Goal: Navigation & Orientation: Find specific page/section

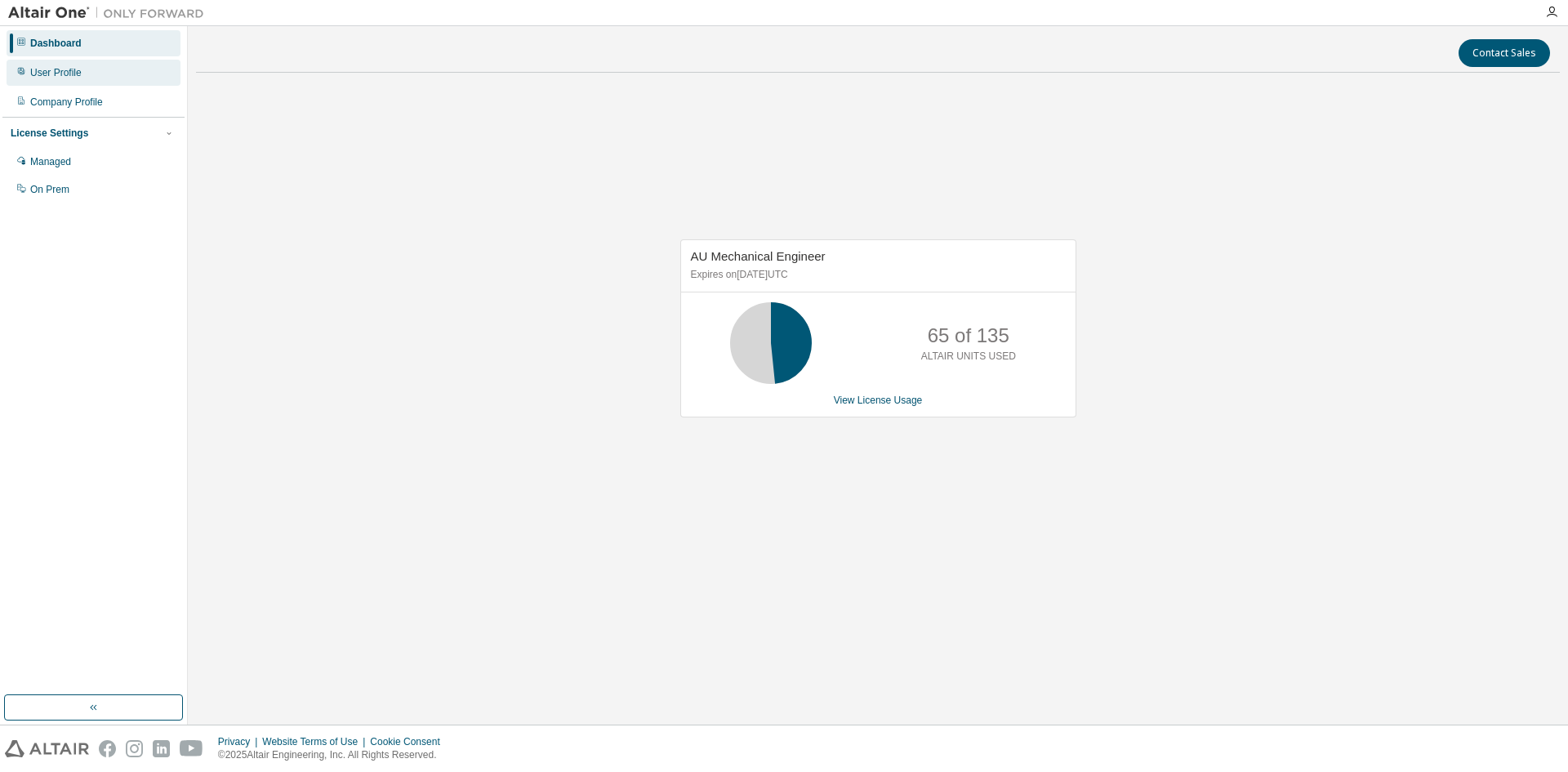
click at [59, 85] on div "User Profile" at bounding box center [93, 72] width 174 height 27
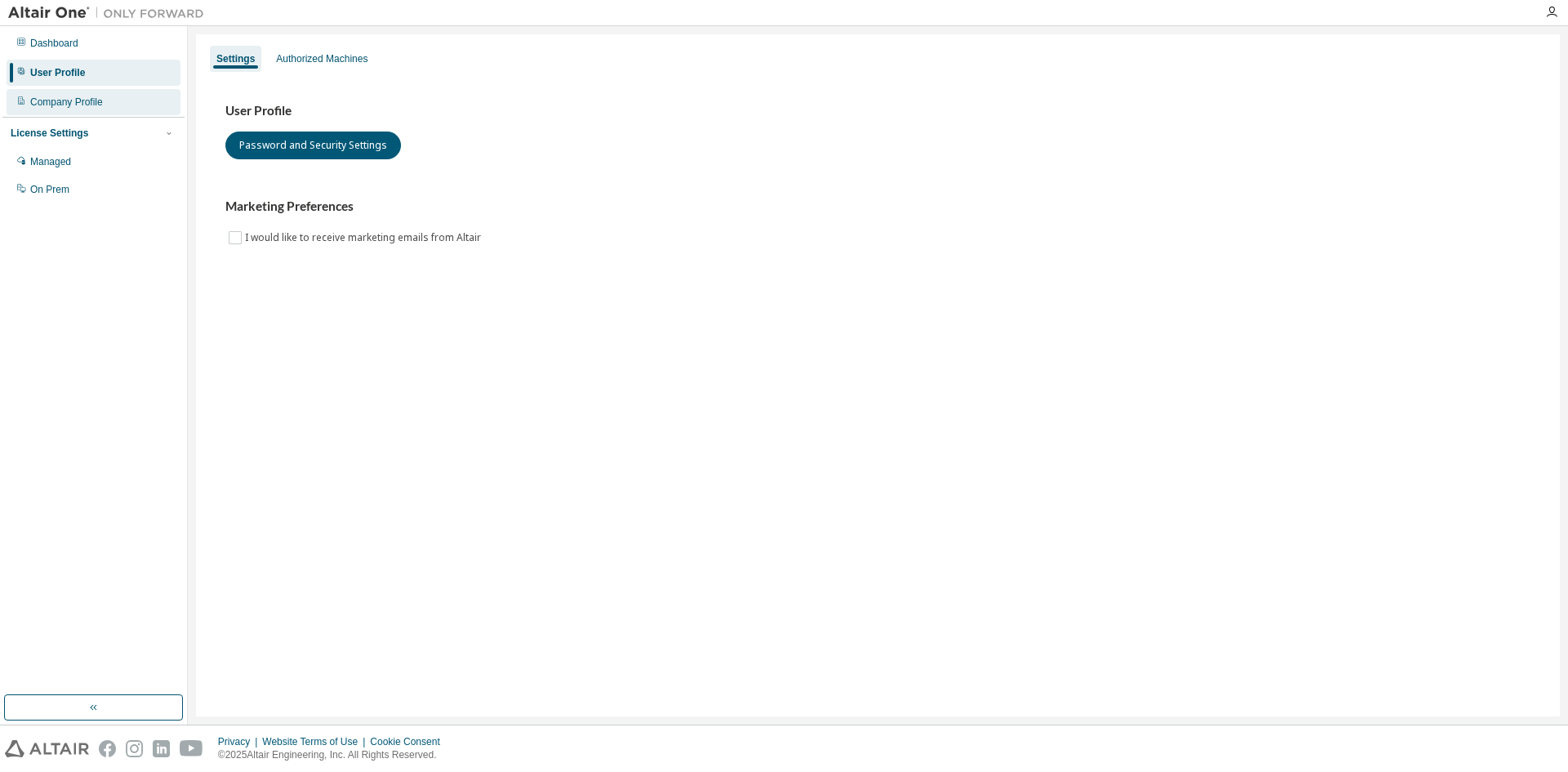
click at [72, 96] on div "Company Profile" at bounding box center [67, 102] width 73 height 13
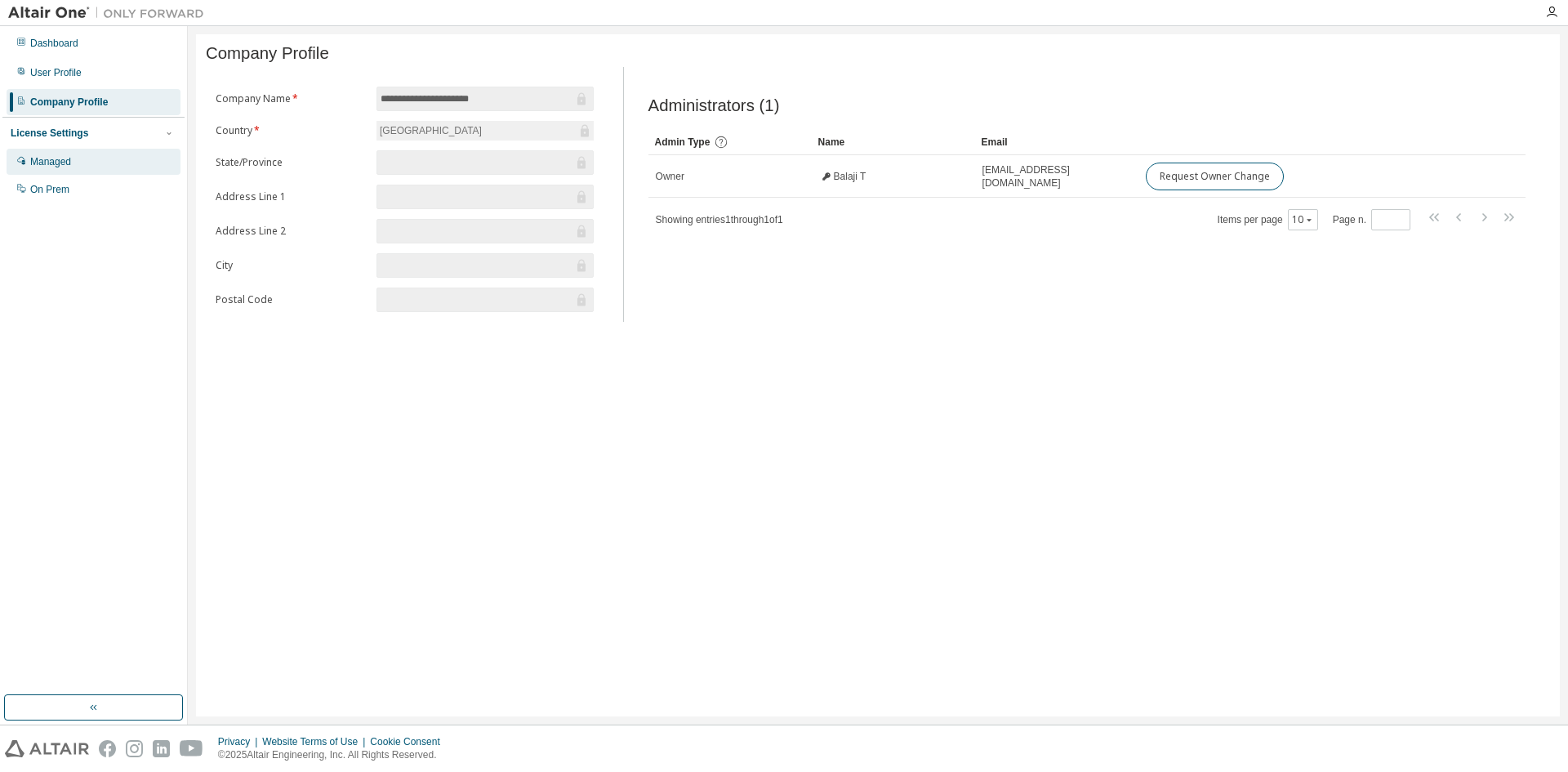
click at [44, 150] on div "Managed" at bounding box center [93, 162] width 174 height 27
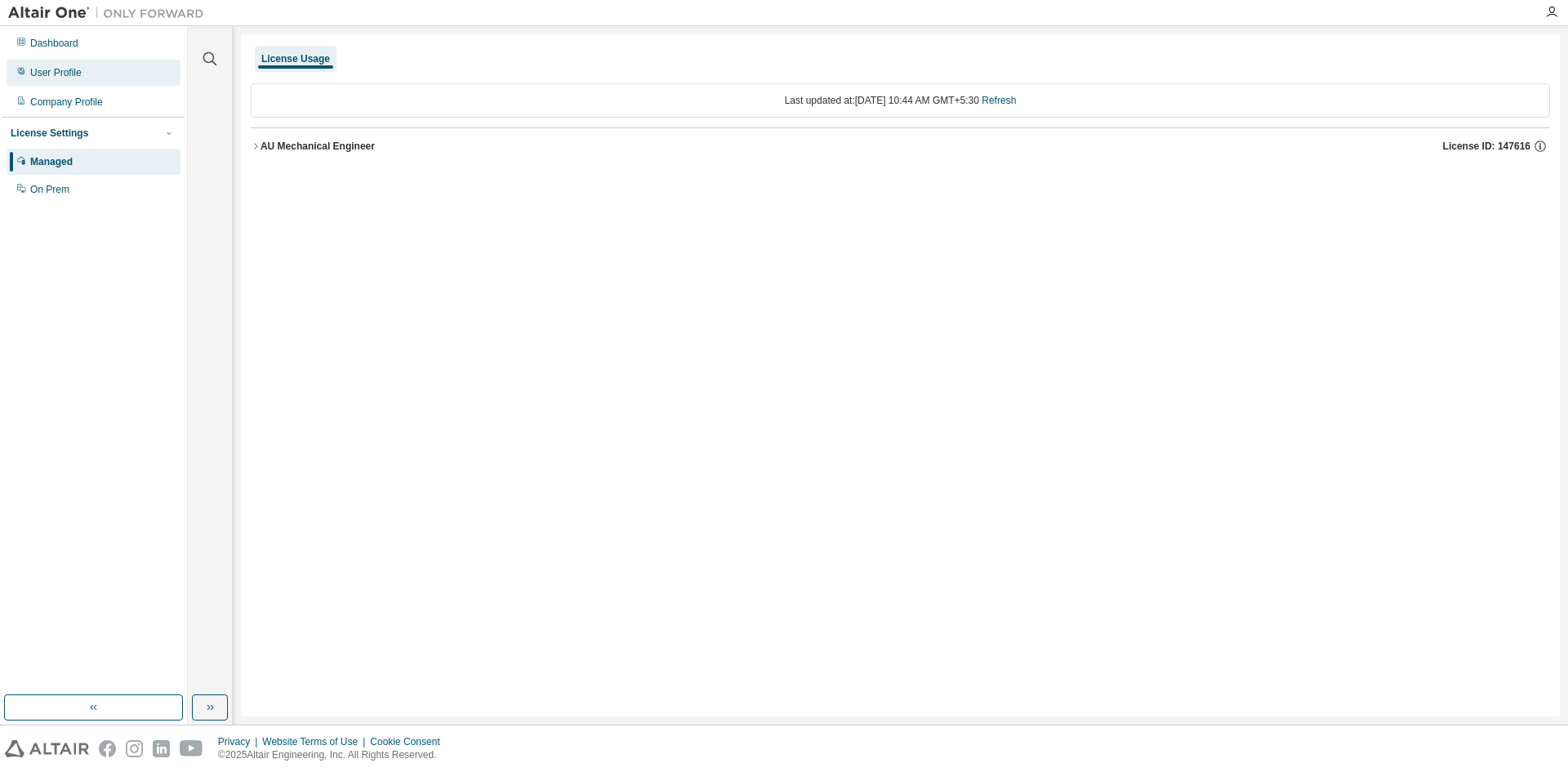
click at [77, 61] on div "User Profile" at bounding box center [93, 72] width 174 height 27
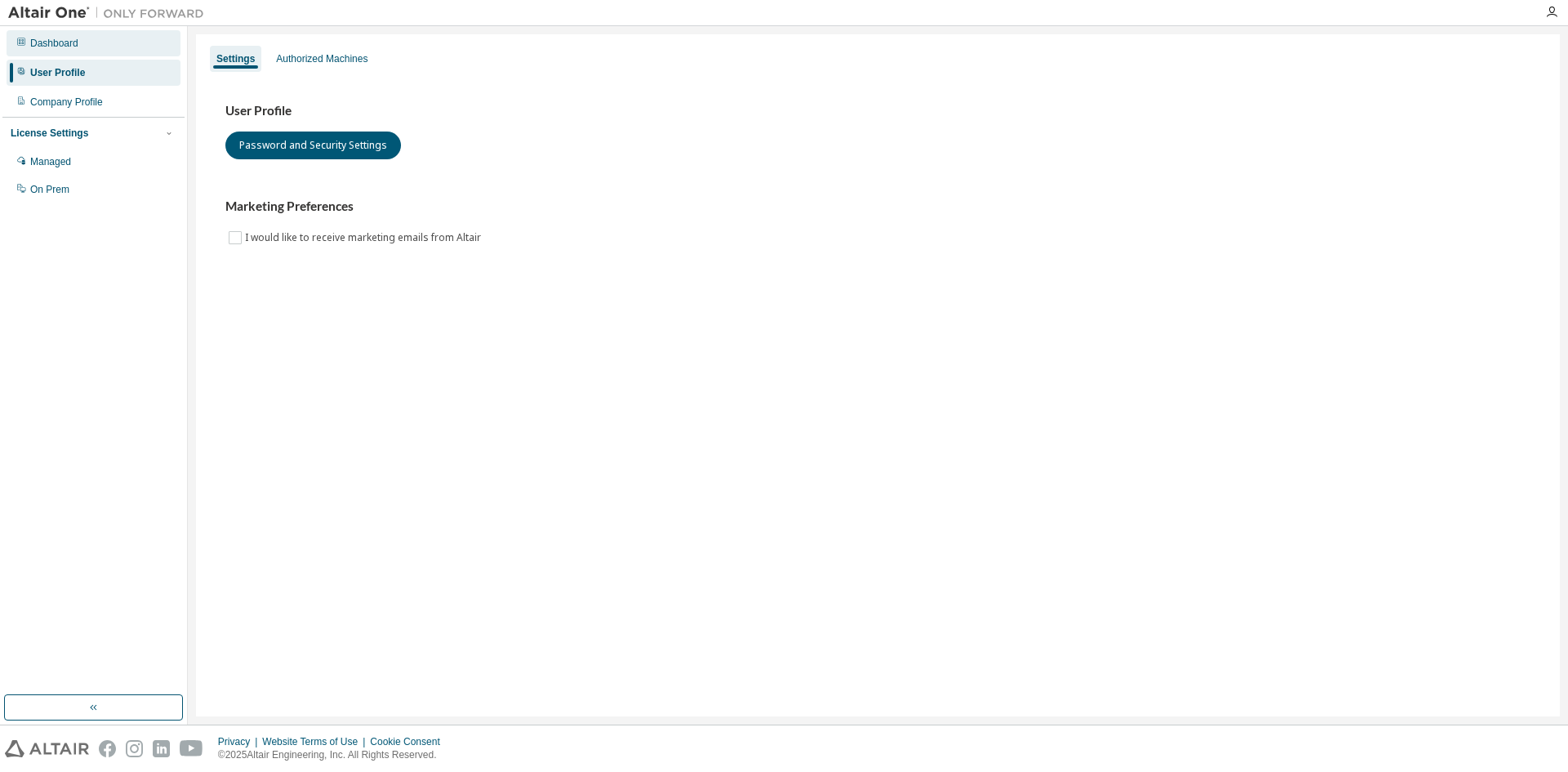
click at [79, 49] on div "Dashboard" at bounding box center [93, 43] width 174 height 27
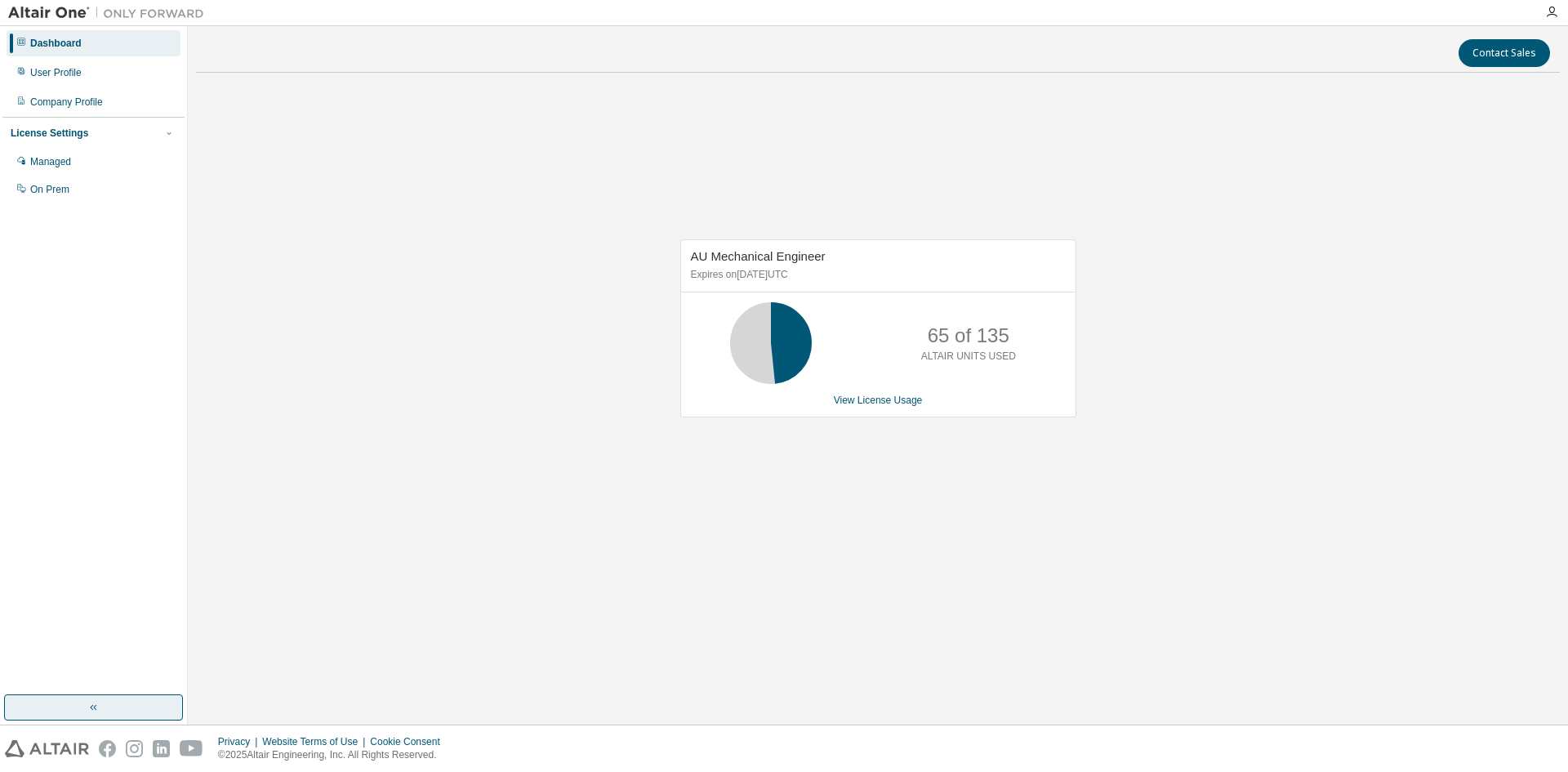
click at [144, 696] on button "button" at bounding box center [93, 707] width 179 height 27
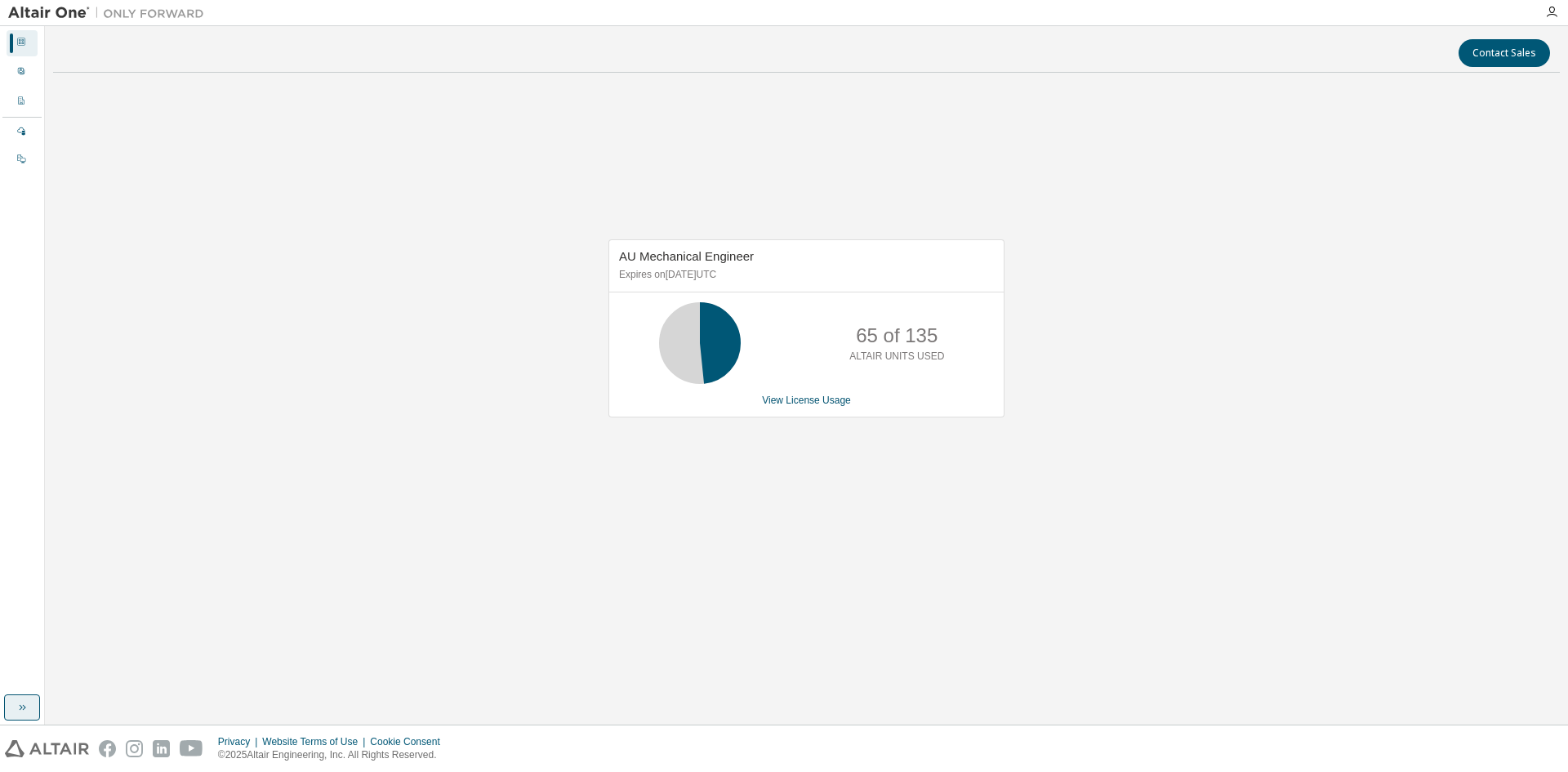
click at [144, 696] on div "Contact Sales AU Mechanical Engineer Expires on [DATE] UTC 65 of 135 ALTAIR UNI…" at bounding box center [806, 376] width 1507 height 682
click at [6, 702] on button "button" at bounding box center [21, 707] width 36 height 27
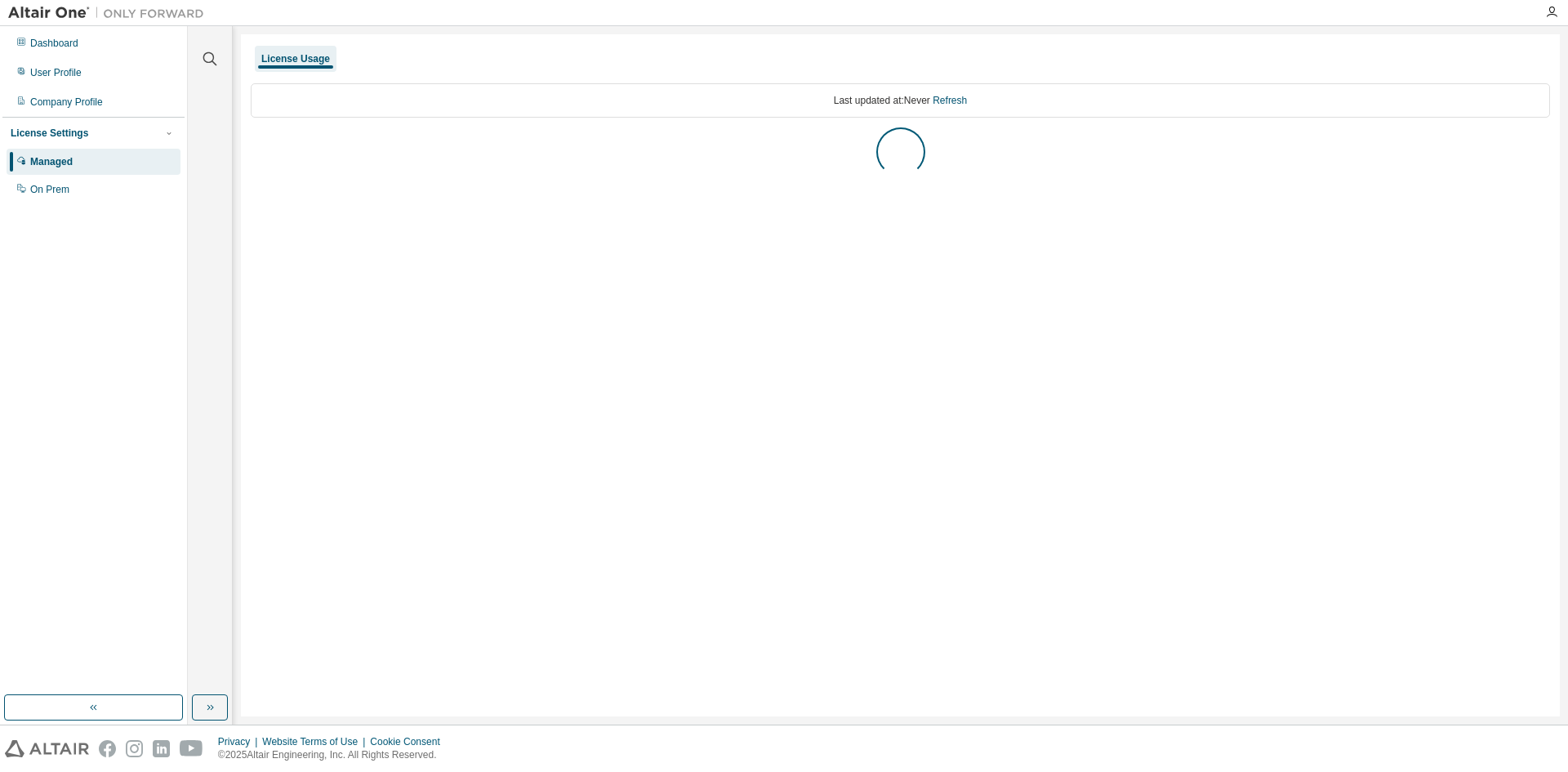
click at [14, 10] on img at bounding box center [110, 13] width 204 height 16
